Goal: Communication & Community: Participate in discussion

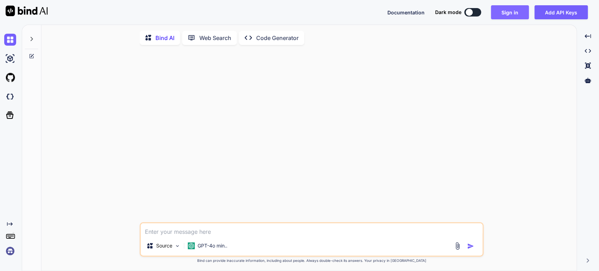
click at [509, 10] on button "Sign in" at bounding box center [510, 12] width 38 height 14
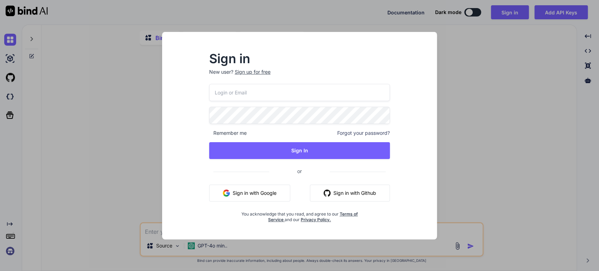
click at [239, 194] on button "Sign in with Google" at bounding box center [249, 193] width 81 height 17
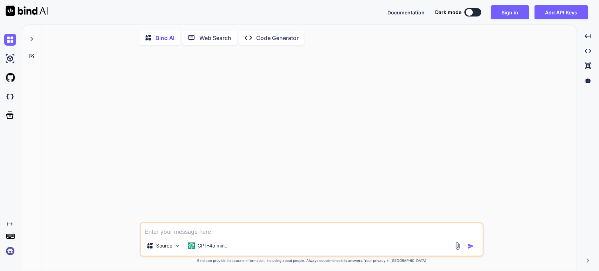
click at [31, 35] on div at bounding box center [31, 37] width 13 height 24
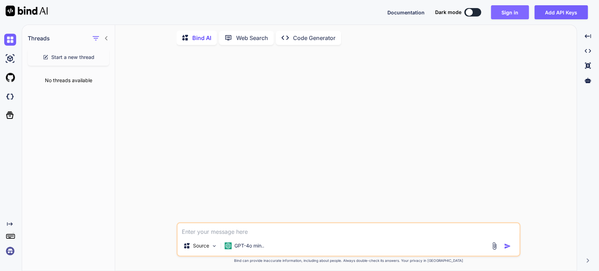
click at [515, 13] on button "Sign in" at bounding box center [510, 12] width 38 height 14
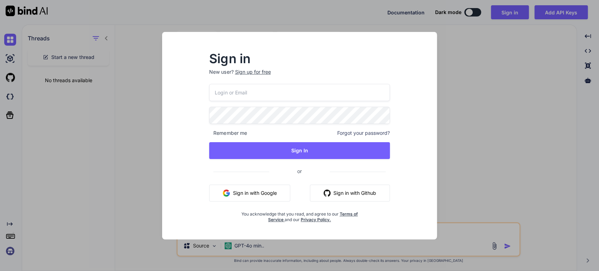
click at [240, 193] on button "Sign in with Google" at bounding box center [249, 193] width 81 height 17
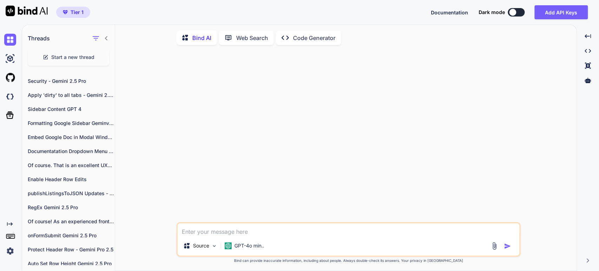
scroll to position [230, 0]
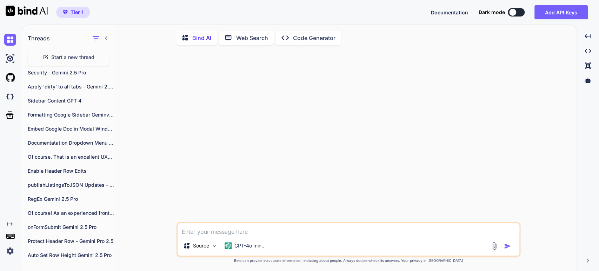
click at [113, 268] on div "Threads Start a new thread [DATE] New chat Last 7 Days Code Submission Best Pra…" at bounding box center [68, 148] width 93 height 247
click at [39, 252] on p "Auto Set Row Height Gemini 2.5 Pro" at bounding box center [71, 255] width 87 height 7
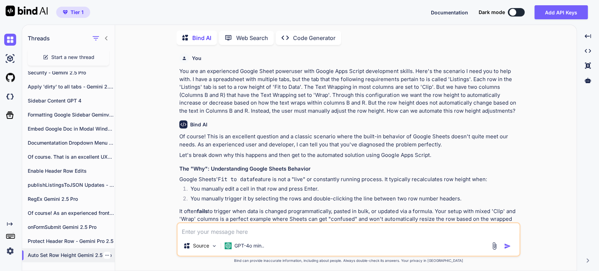
scroll to position [2, 0]
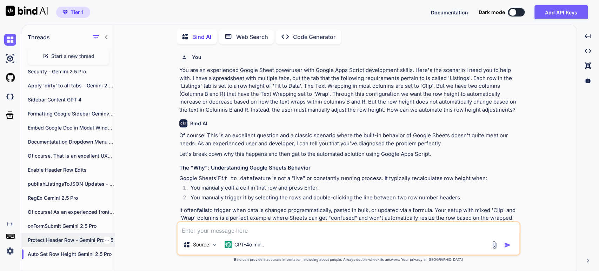
click at [34, 241] on p "Protect Header Row - Gemini Pro 2.5" at bounding box center [71, 239] width 87 height 7
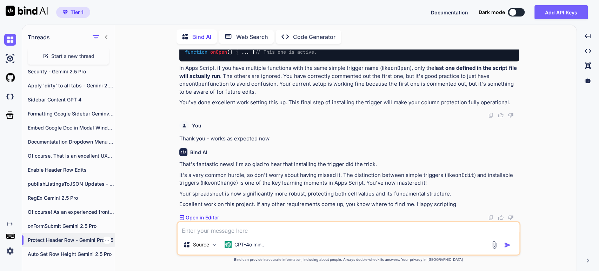
scroll to position [5268, 0]
click at [33, 213] on p "Of course! As an experienced front-end and..." at bounding box center [71, 211] width 87 height 7
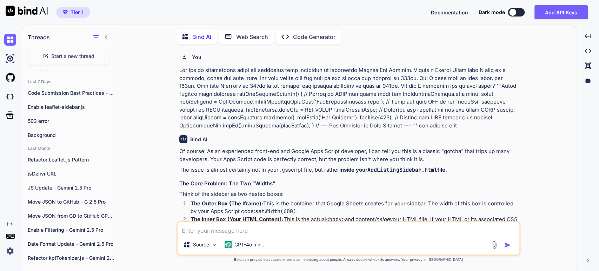
scroll to position [0, 0]
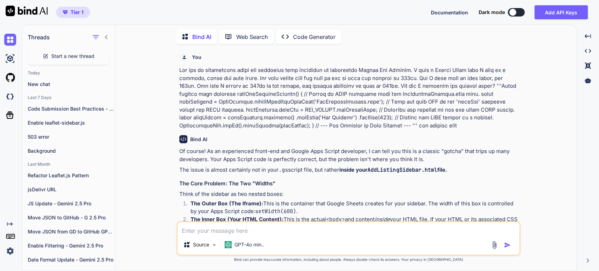
type textarea "x"
